Goal: Contribute content

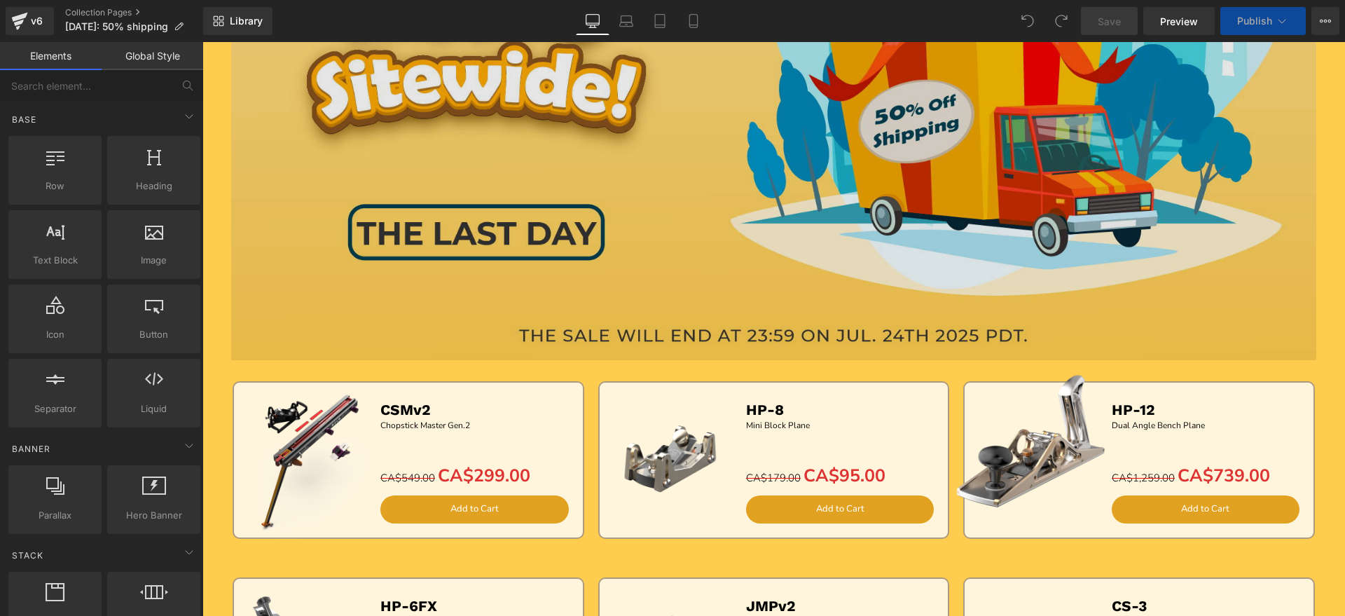
drag, startPoint x: 651, startPoint y: 188, endPoint x: 363, endPoint y: 235, distance: 291.6
click at [651, 188] on img at bounding box center [773, 42] width 1085 height 636
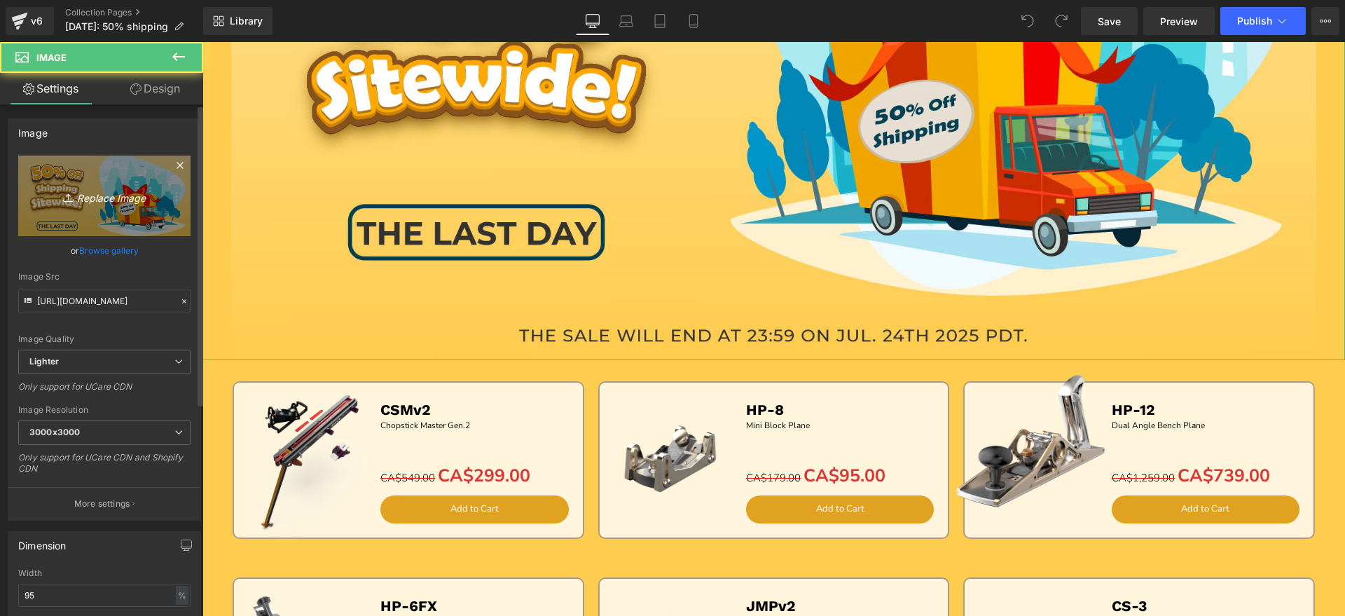
click at [108, 203] on icon "Replace Image" at bounding box center [104, 196] width 112 height 18
type input "C:\fakepath\画板 2.jpg"
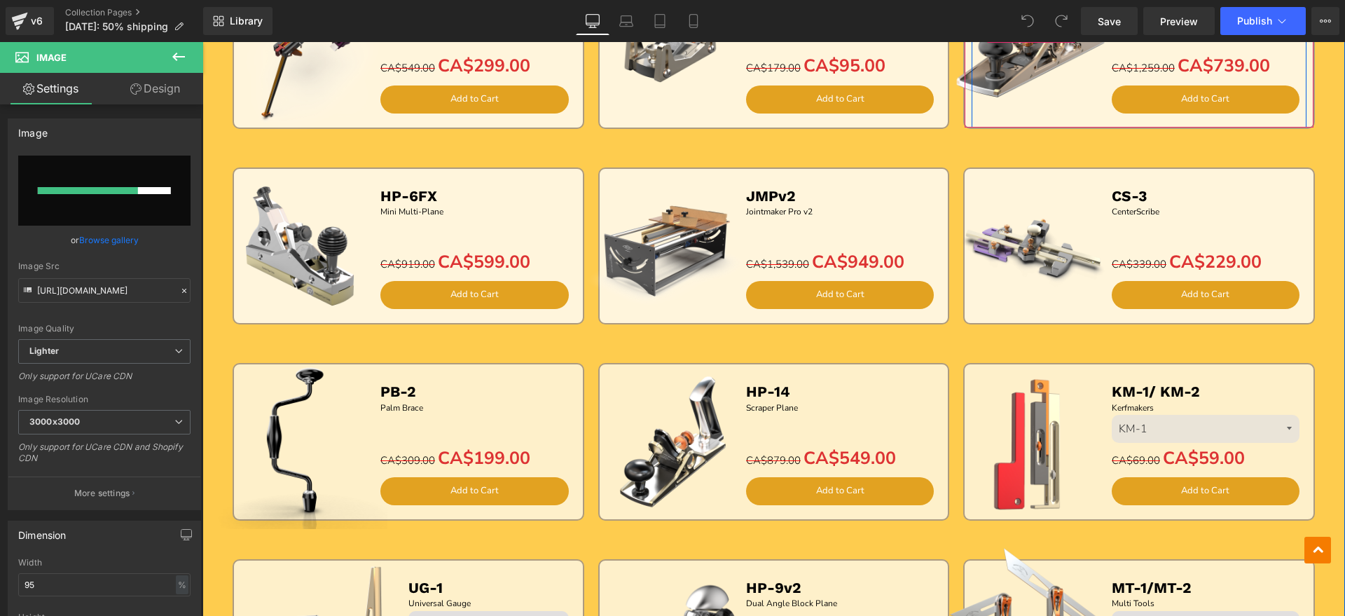
scroll to position [613, 0]
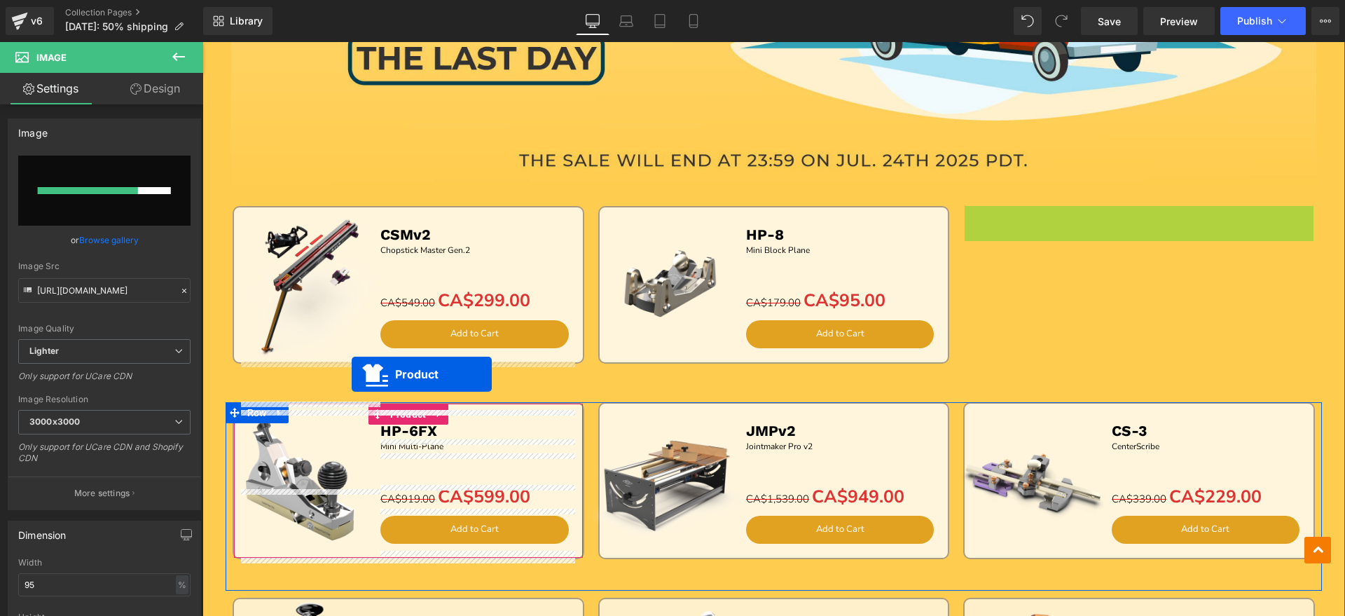
drag, startPoint x: 1109, startPoint y: 216, endPoint x: 352, endPoint y: 374, distance: 773.9
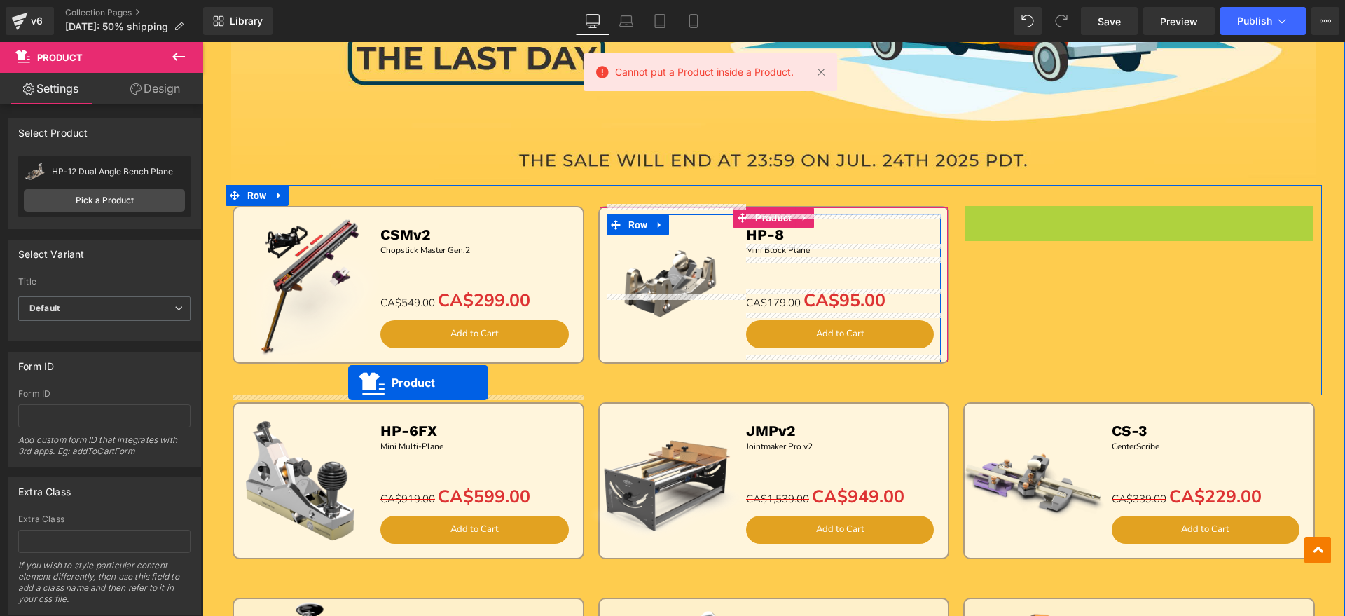
drag, startPoint x: 1110, startPoint y: 218, endPoint x: 348, endPoint y: 382, distance: 779.4
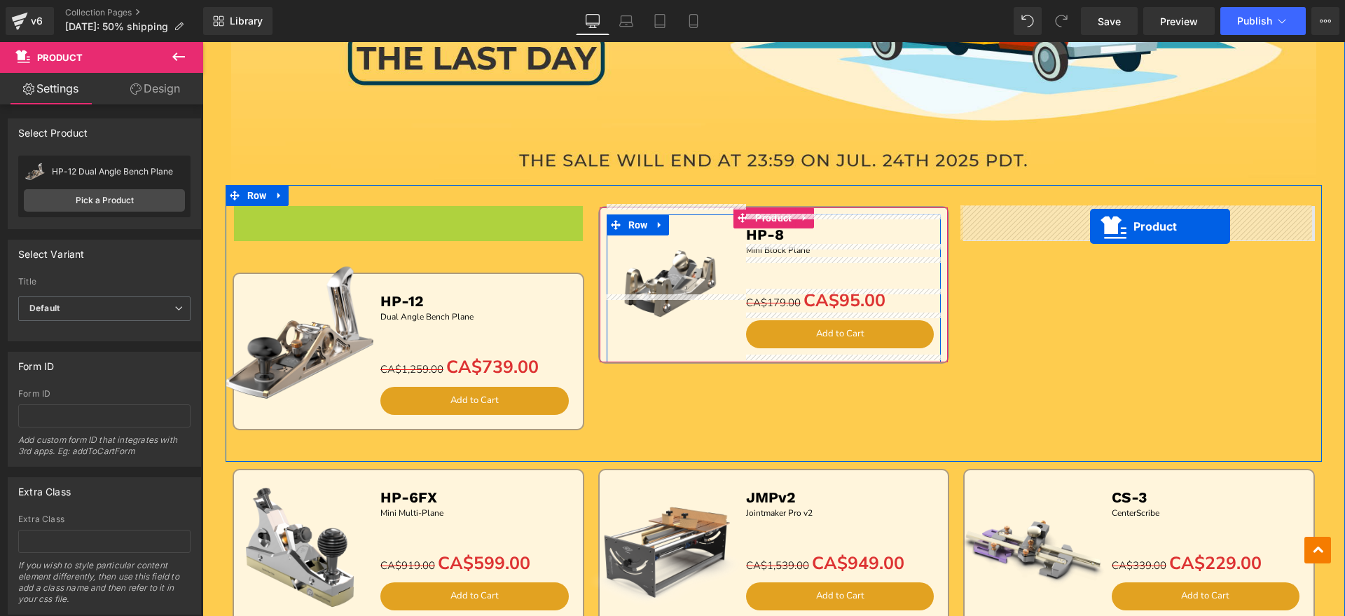
drag, startPoint x: 383, startPoint y: 221, endPoint x: 1090, endPoint y: 226, distance: 706.6
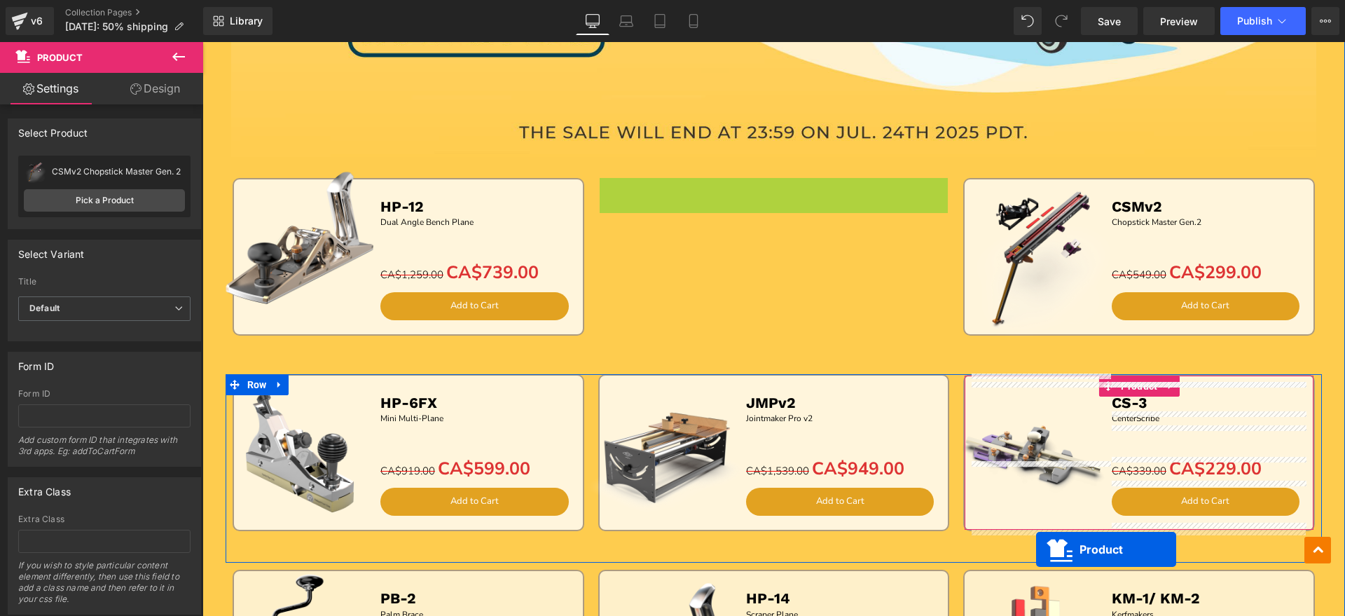
scroll to position [655, 0]
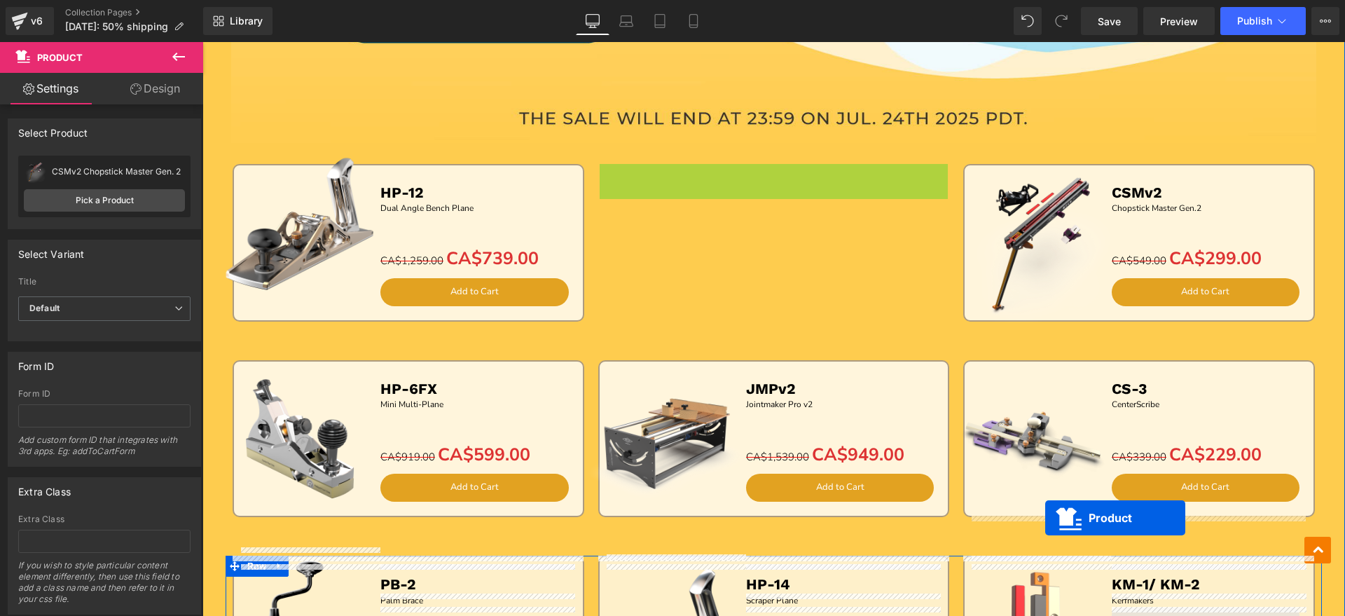
drag, startPoint x: 741, startPoint y: 217, endPoint x: 1045, endPoint y: 518, distance: 427.4
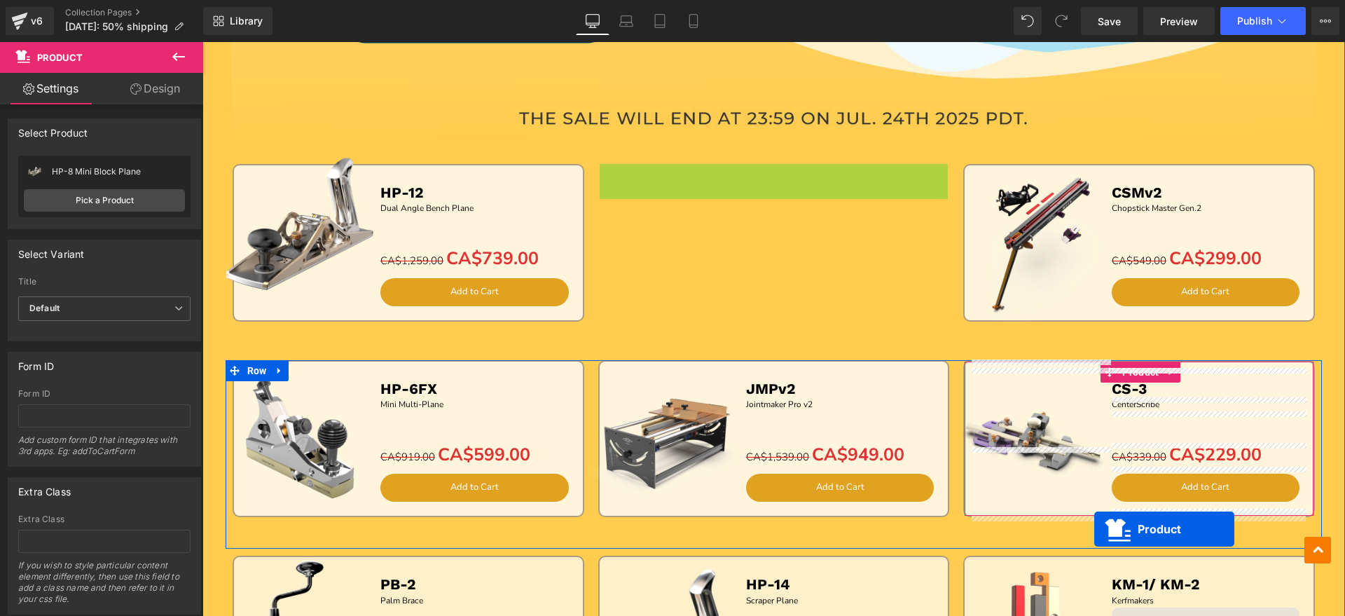
drag, startPoint x: 742, startPoint y: 176, endPoint x: 1094, endPoint y: 529, distance: 498.7
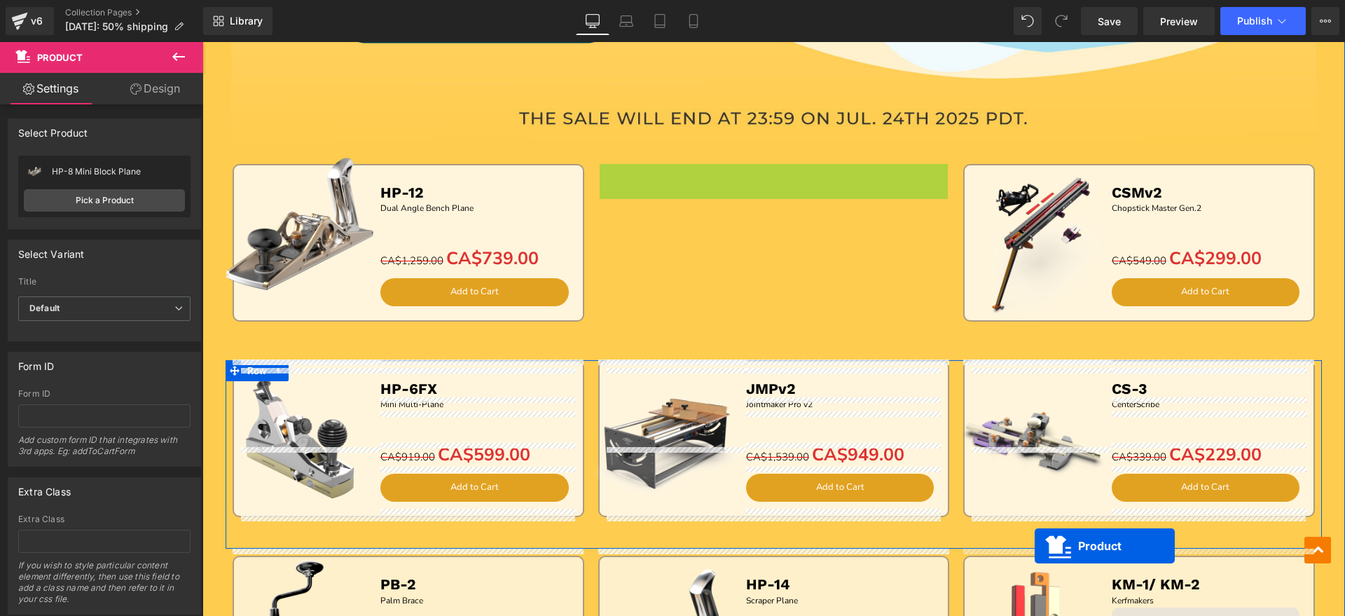
drag, startPoint x: 740, startPoint y: 172, endPoint x: 1034, endPoint y: 546, distance: 475.2
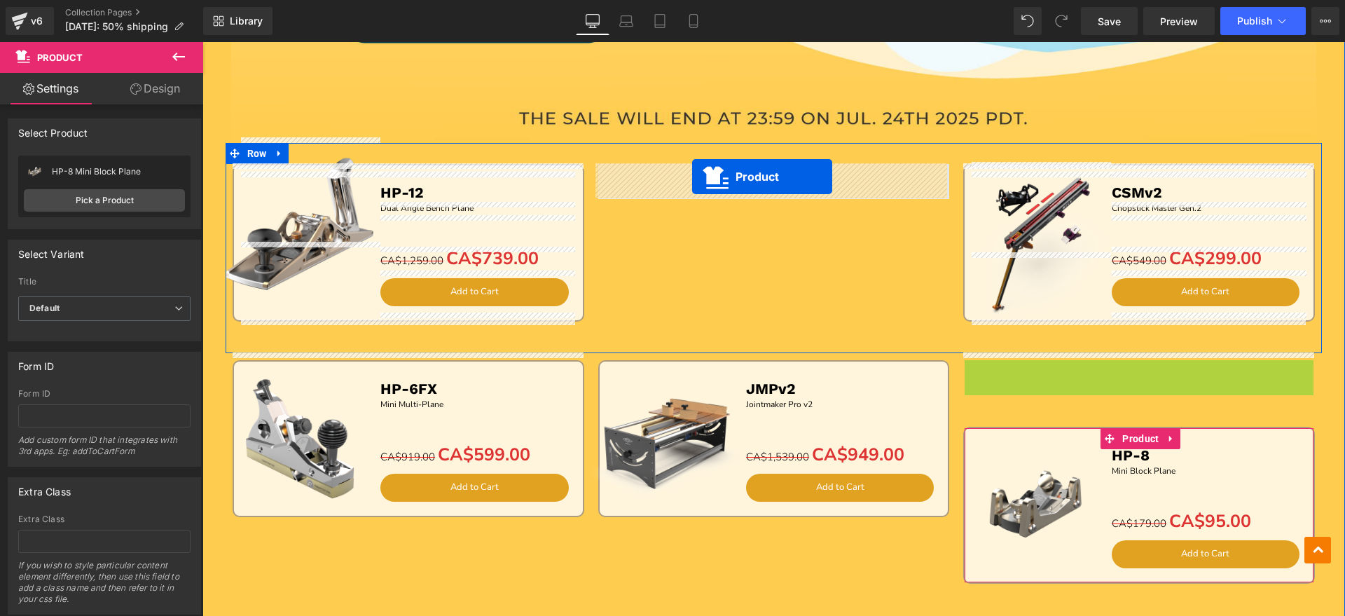
drag, startPoint x: 1109, startPoint y: 375, endPoint x: 692, endPoint y: 176, distance: 462.3
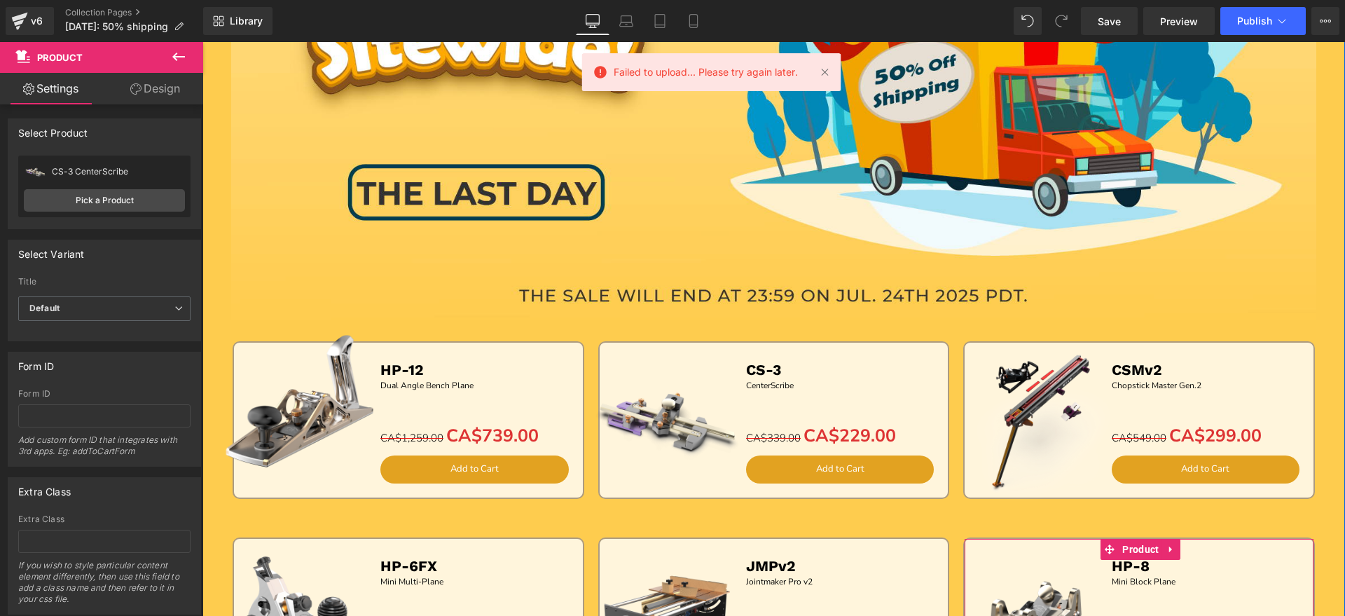
scroll to position [438, 0]
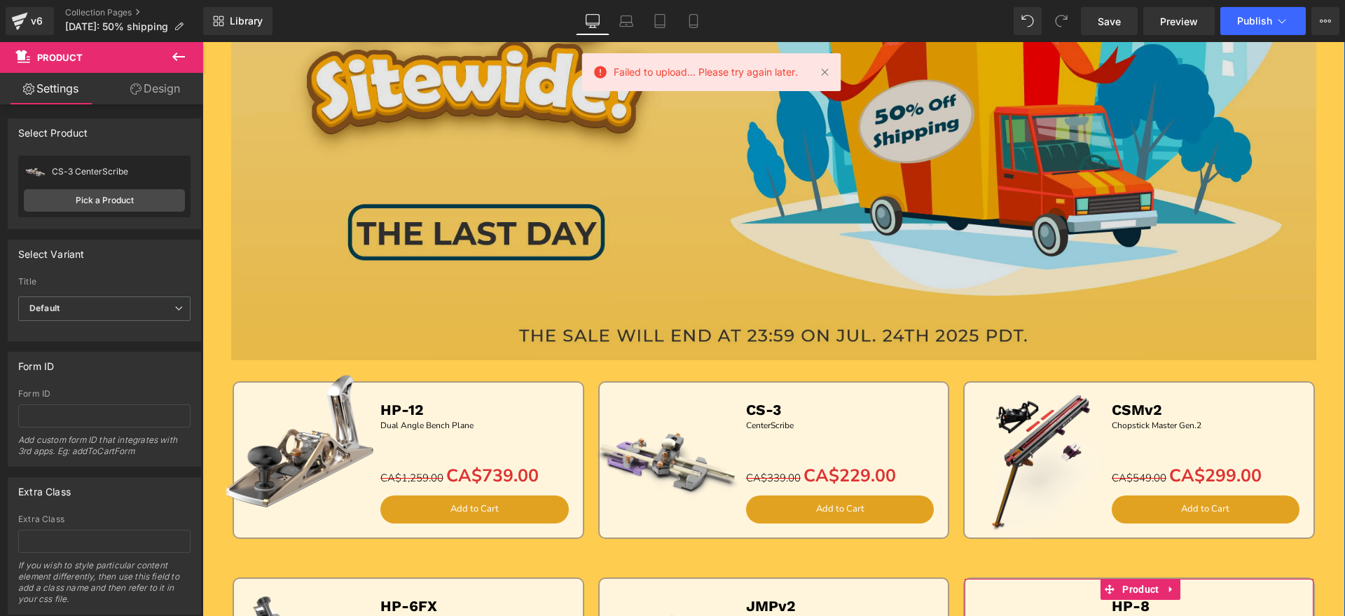
click at [709, 207] on img at bounding box center [773, 42] width 1085 height 636
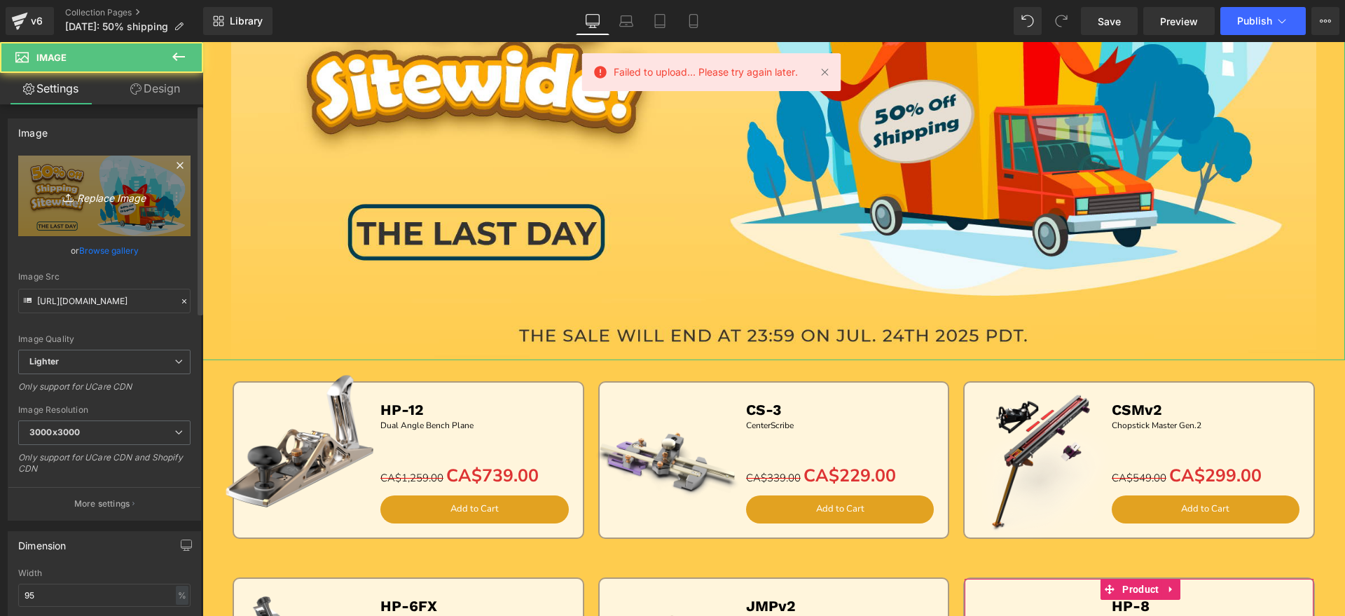
click at [118, 189] on icon "Replace Image" at bounding box center [104, 196] width 112 height 18
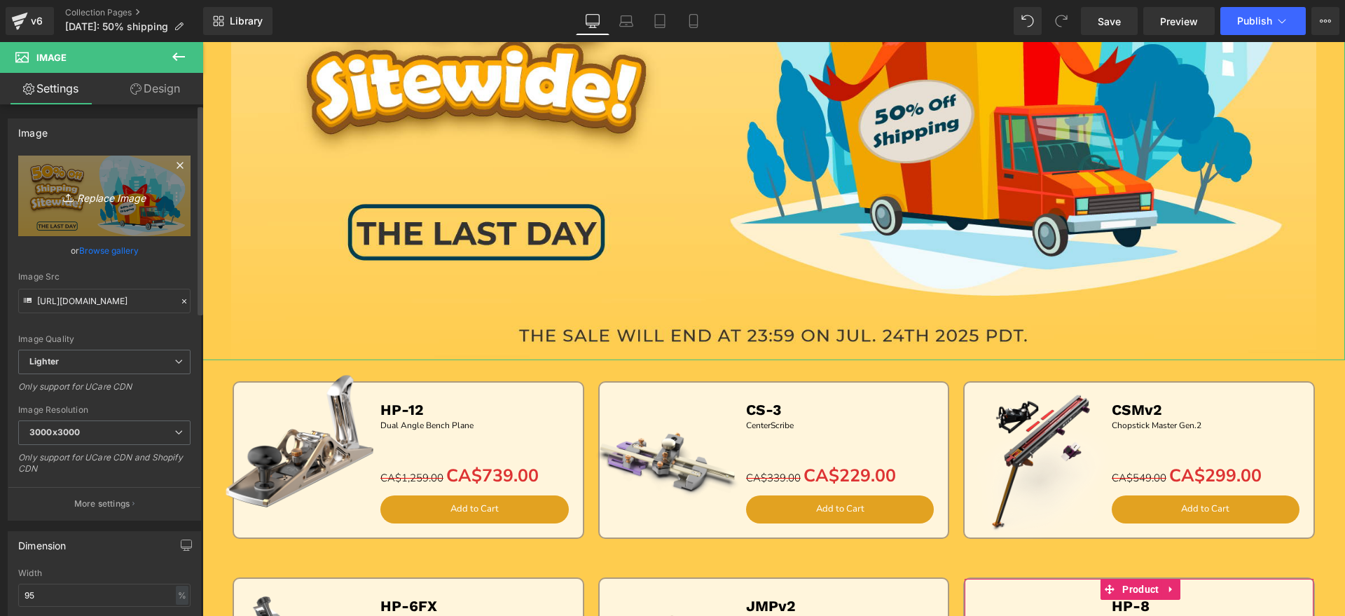
type input "C:\fakepath\画板 2.jpg"
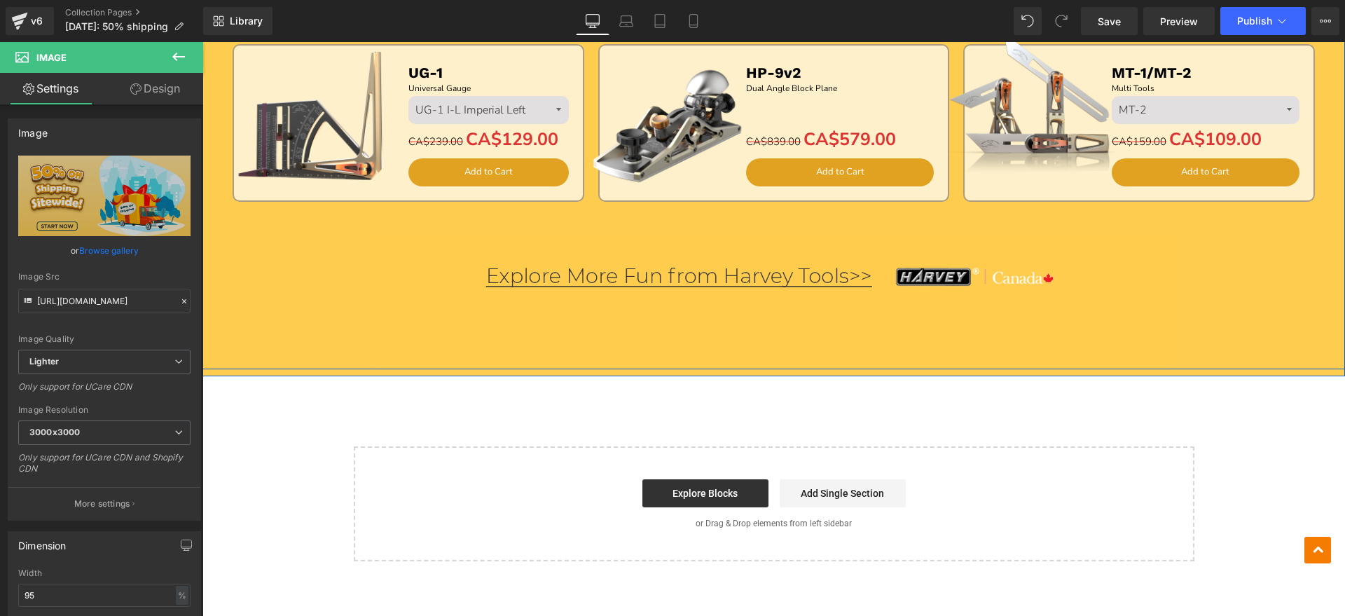
scroll to position [1385, 0]
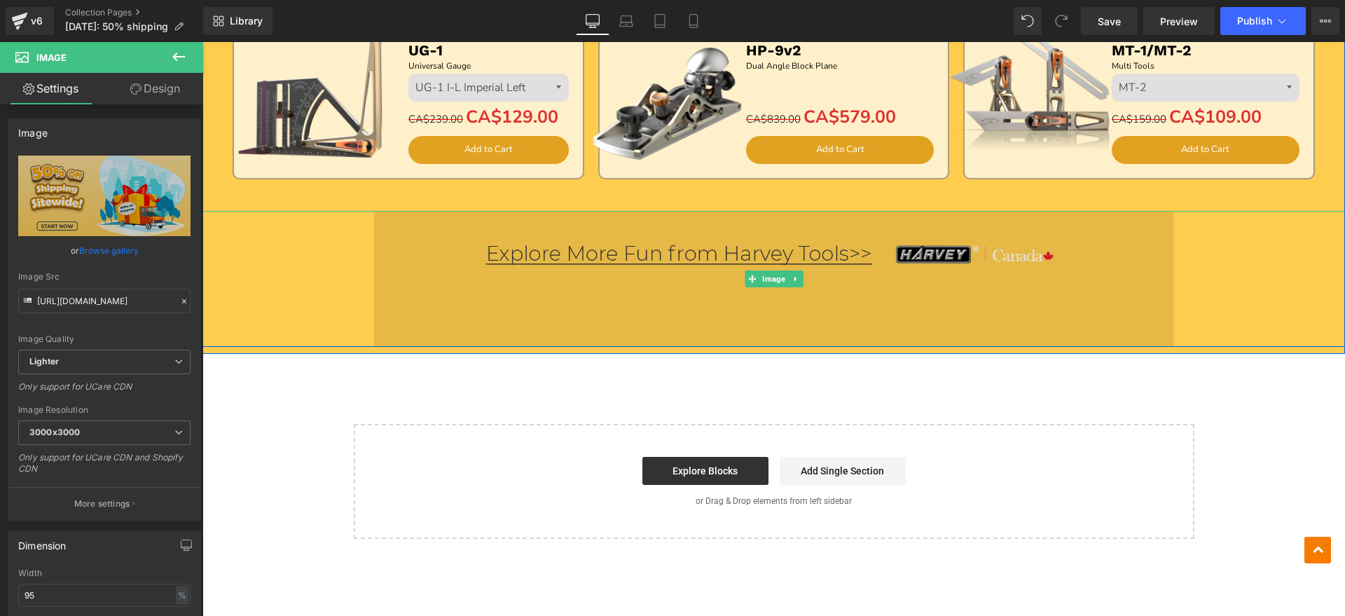
click at [1014, 277] on img at bounding box center [774, 279] width 800 height 136
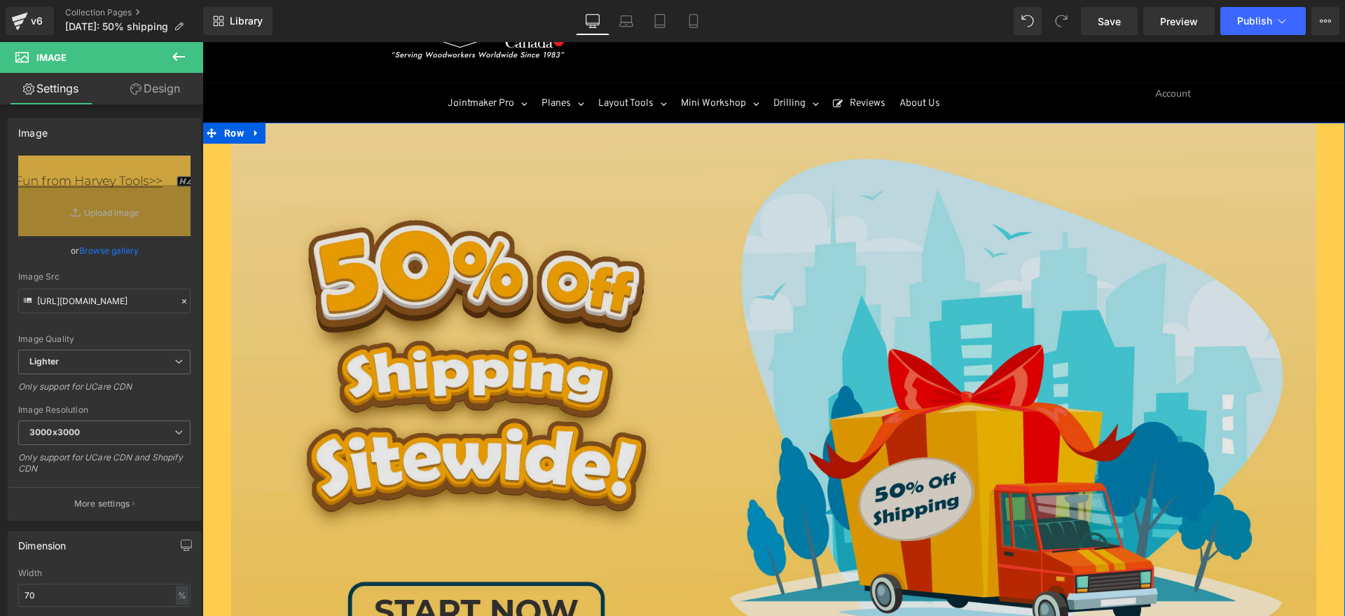
scroll to position [0, 0]
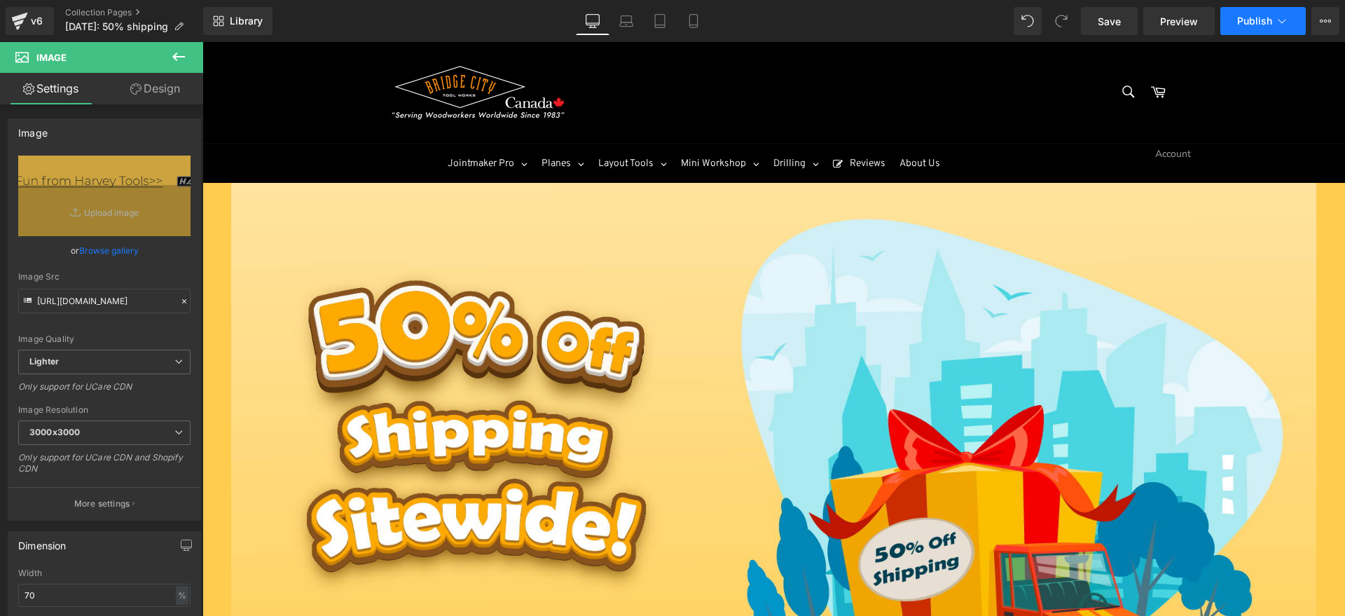
click at [1291, 16] on button "Publish" at bounding box center [1262, 21] width 85 height 28
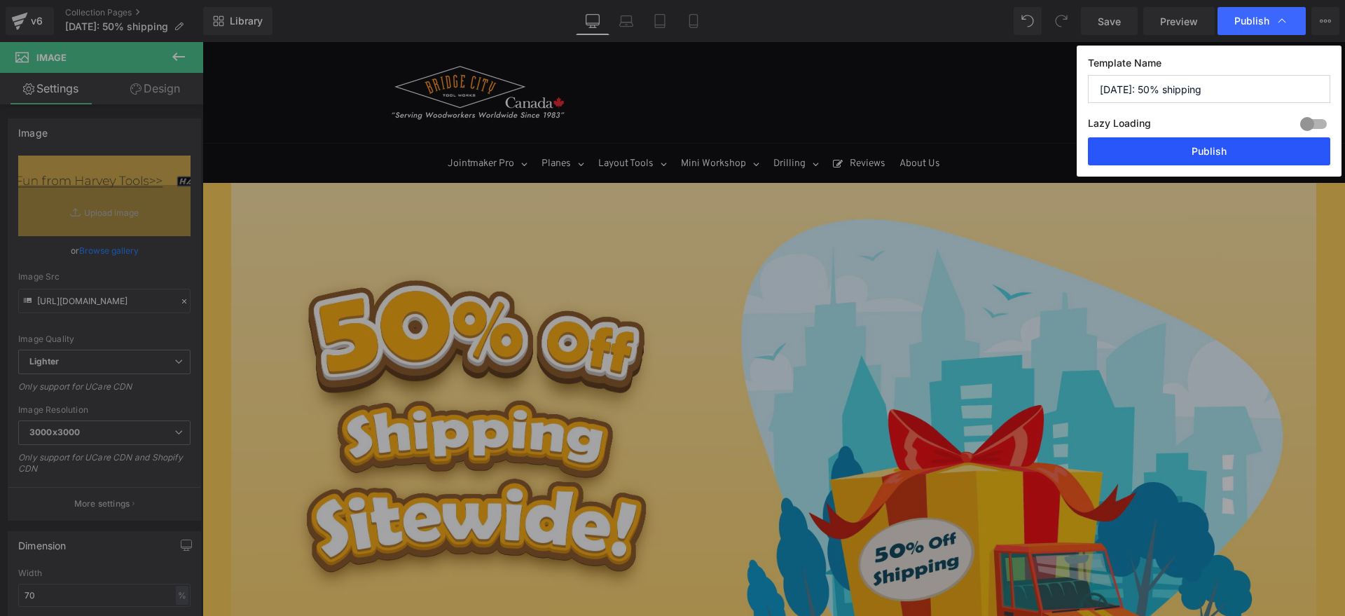
click at [1208, 144] on button "Publish" at bounding box center [1209, 151] width 242 height 28
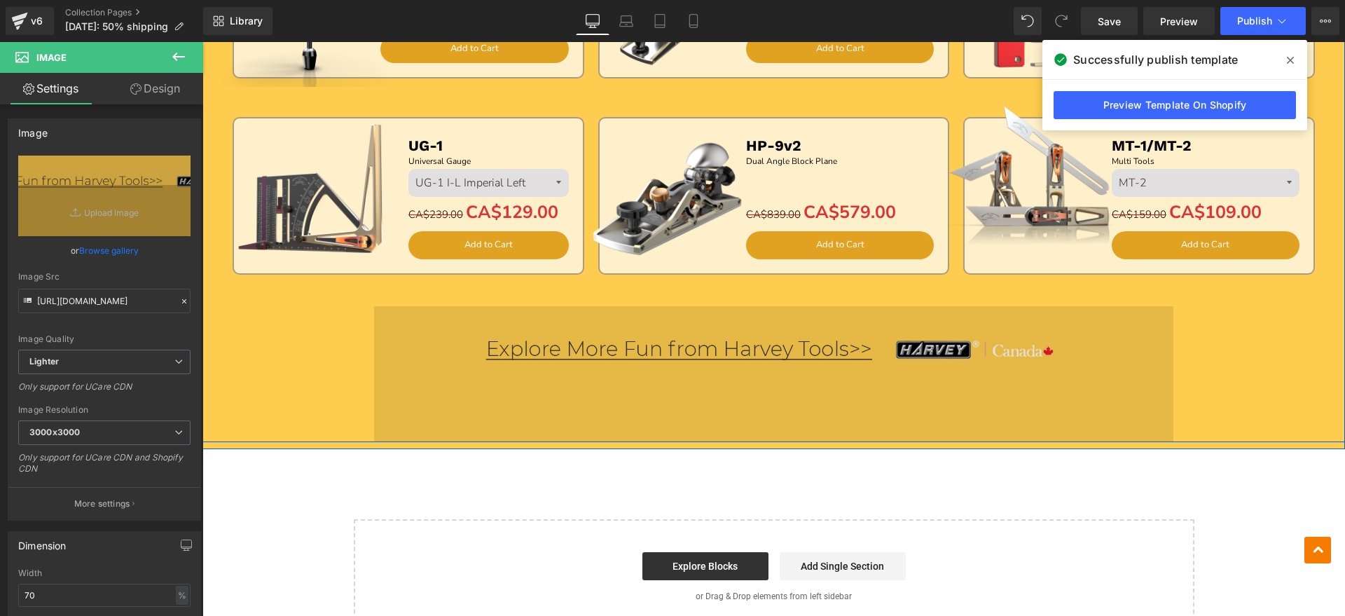
scroll to position [1385, 0]
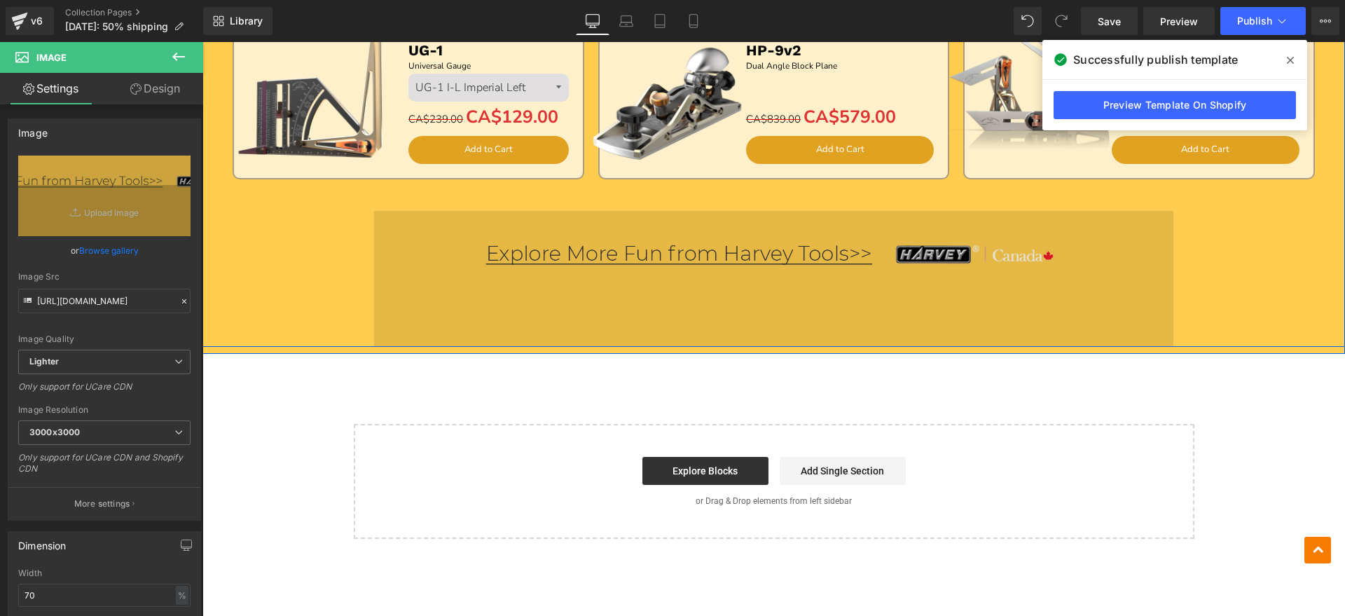
click at [590, 260] on img at bounding box center [774, 279] width 800 height 136
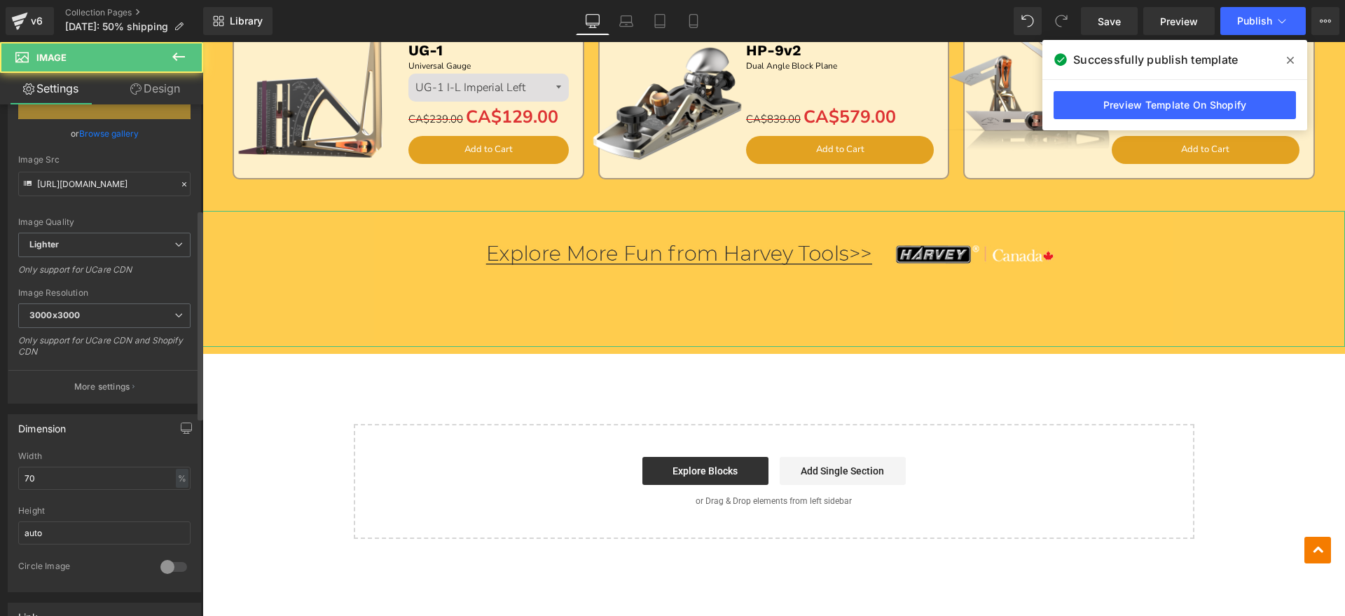
scroll to position [525, 0]
